Goal: Task Accomplishment & Management: Use online tool/utility

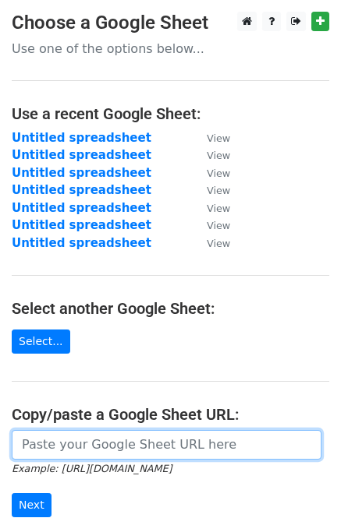
click at [178, 447] on input "url" at bounding box center [166, 445] width 309 height 30
paste input "[URL][DOMAIN_NAME]"
type input "[URL][DOMAIN_NAME]"
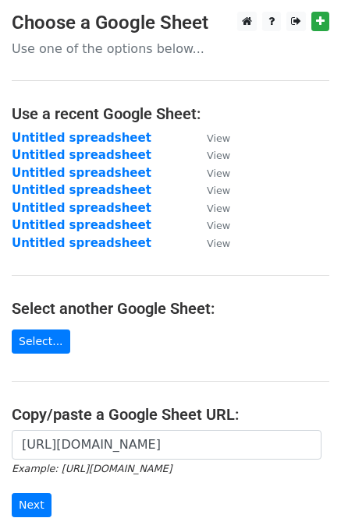
scroll to position [0, 0]
click at [26, 500] on input "Next" at bounding box center [32, 505] width 40 height 24
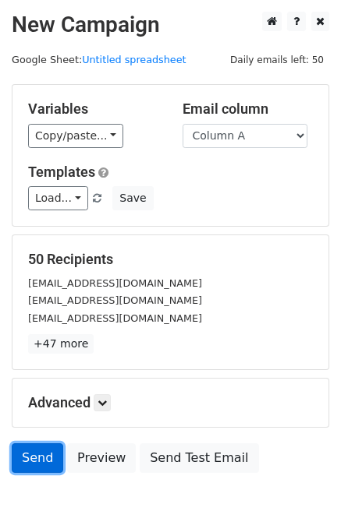
click at [19, 453] on link "Send" at bounding box center [37, 459] width 51 height 30
